Goal: Information Seeking & Learning: Learn about a topic

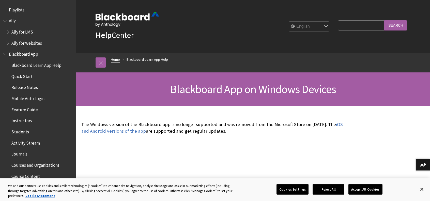
click at [114, 60] on link "Home" at bounding box center [115, 59] width 9 height 6
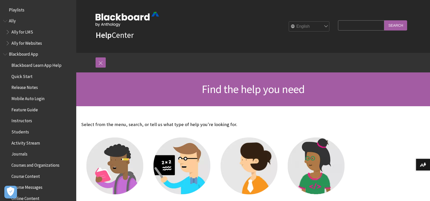
scroll to position [102, 0]
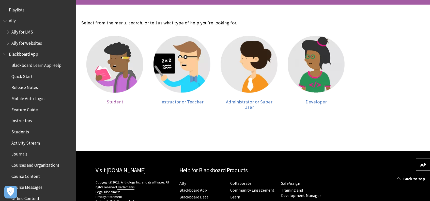
click at [113, 102] on span "Student" at bounding box center [115, 102] width 17 height 6
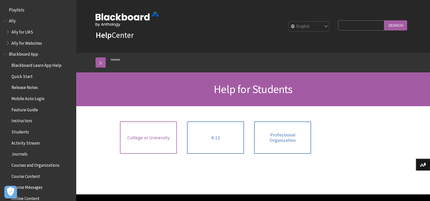
click at [159, 141] on link "College or University" at bounding box center [148, 137] width 57 height 32
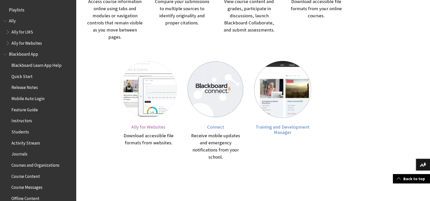
scroll to position [273, 0]
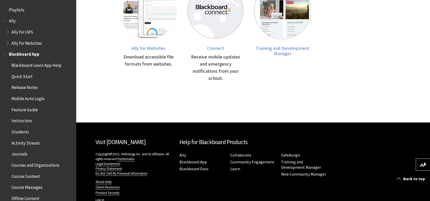
click at [26, 133] on span "Students" at bounding box center [20, 130] width 18 height 7
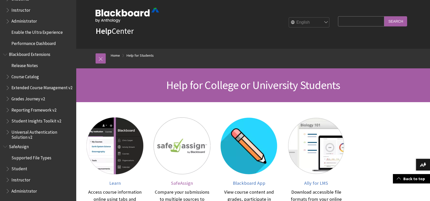
scroll to position [0, 0]
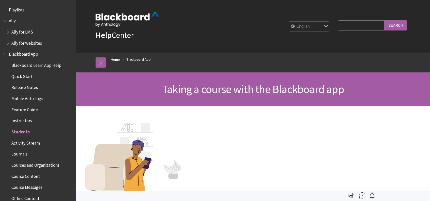
scroll to position [120, 0]
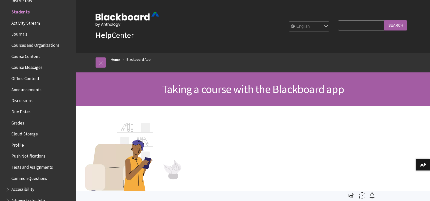
click at [354, 27] on input "Search Query" at bounding box center [361, 25] width 46 height 10
type input "don"
